Goal: Transaction & Acquisition: Purchase product/service

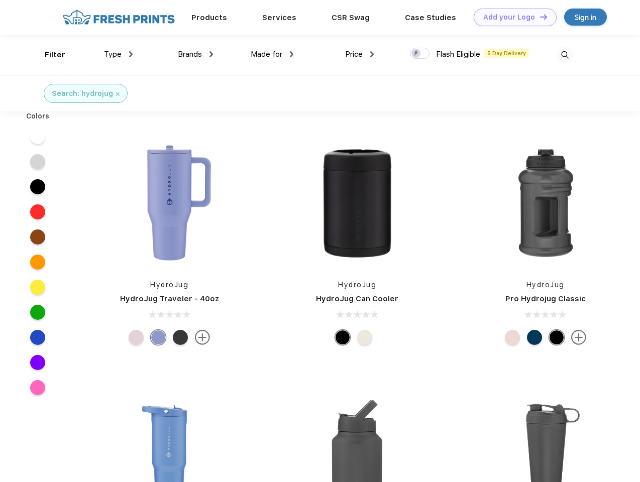
scroll to position [1, 0]
click at [511, 17] on link "Add your Logo Design Tool" at bounding box center [514, 18] width 83 height 18
click at [0, 0] on div "Design Tool" at bounding box center [0, 0] width 0 height 0
click at [539, 17] on link "Add your Logo Design Tool" at bounding box center [514, 18] width 83 height 18
click at [48, 55] on div "Filter" at bounding box center [55, 55] width 21 height 12
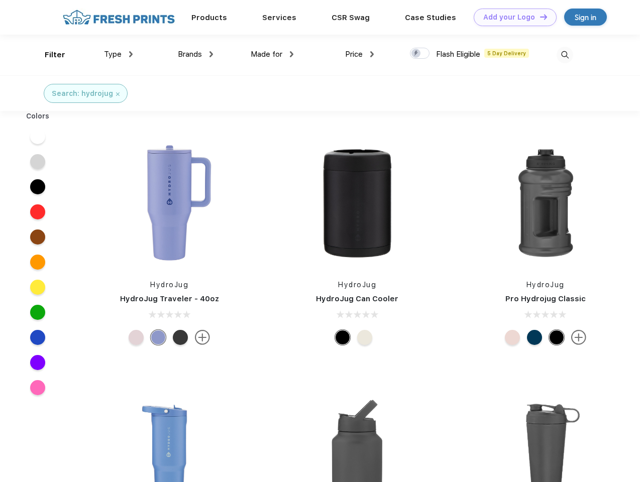
click at [118, 54] on span "Type" at bounding box center [113, 54] width 18 height 9
click at [195, 54] on span "Brands" at bounding box center [190, 54] width 24 height 9
click at [272, 54] on span "Made for" at bounding box center [267, 54] width 32 height 9
click at [359, 54] on span "Price" at bounding box center [354, 54] width 18 height 9
click at [420, 54] on div at bounding box center [420, 53] width 20 height 11
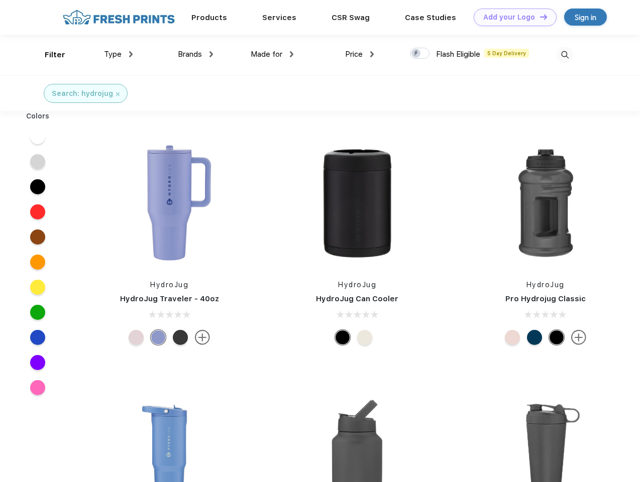
click at [416, 54] on input "checkbox" at bounding box center [413, 50] width 7 height 7
click at [564, 55] on img at bounding box center [564, 55] width 17 height 17
